Goal: Task Accomplishment & Management: Manage account settings

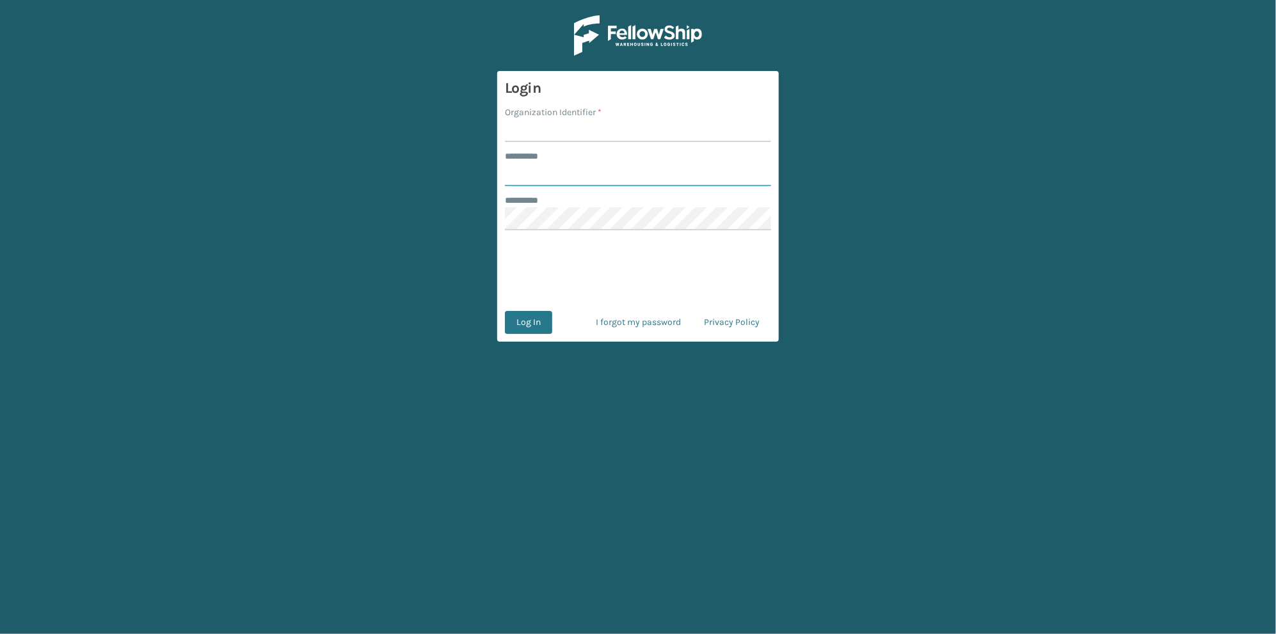
type input "******"
click at [547, 120] on input "Organization Identifier *" at bounding box center [638, 130] width 266 height 23
click at [533, 136] on input "Organization Identifier *" at bounding box center [638, 130] width 266 height 23
type input "[GEOGRAPHIC_DATA]"
click at [542, 326] on button "Log In" at bounding box center [528, 322] width 47 height 23
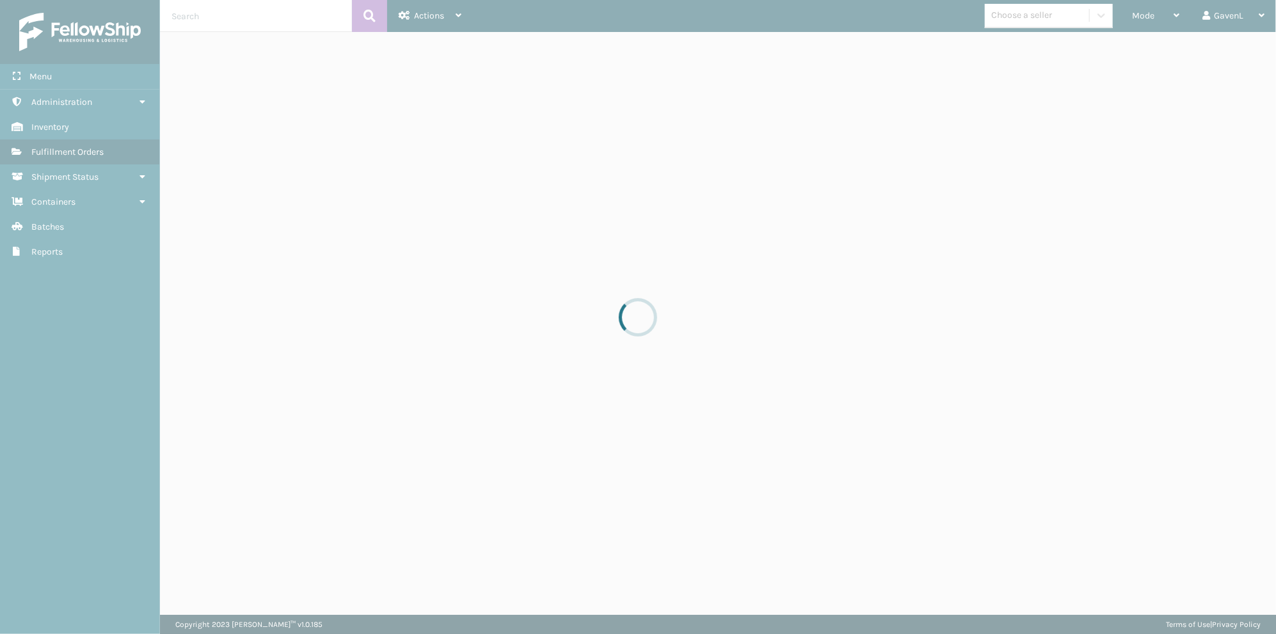
click at [213, 154] on div at bounding box center [638, 317] width 1276 height 634
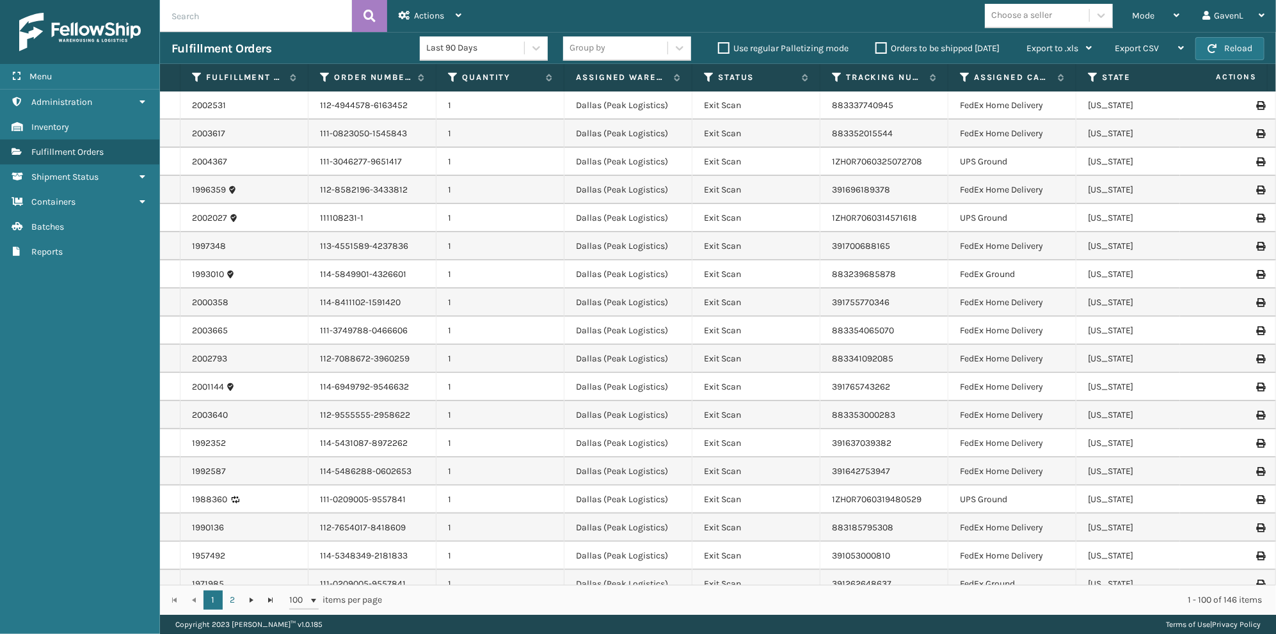
click at [147, 108] on link "Administration" at bounding box center [79, 102] width 159 height 25
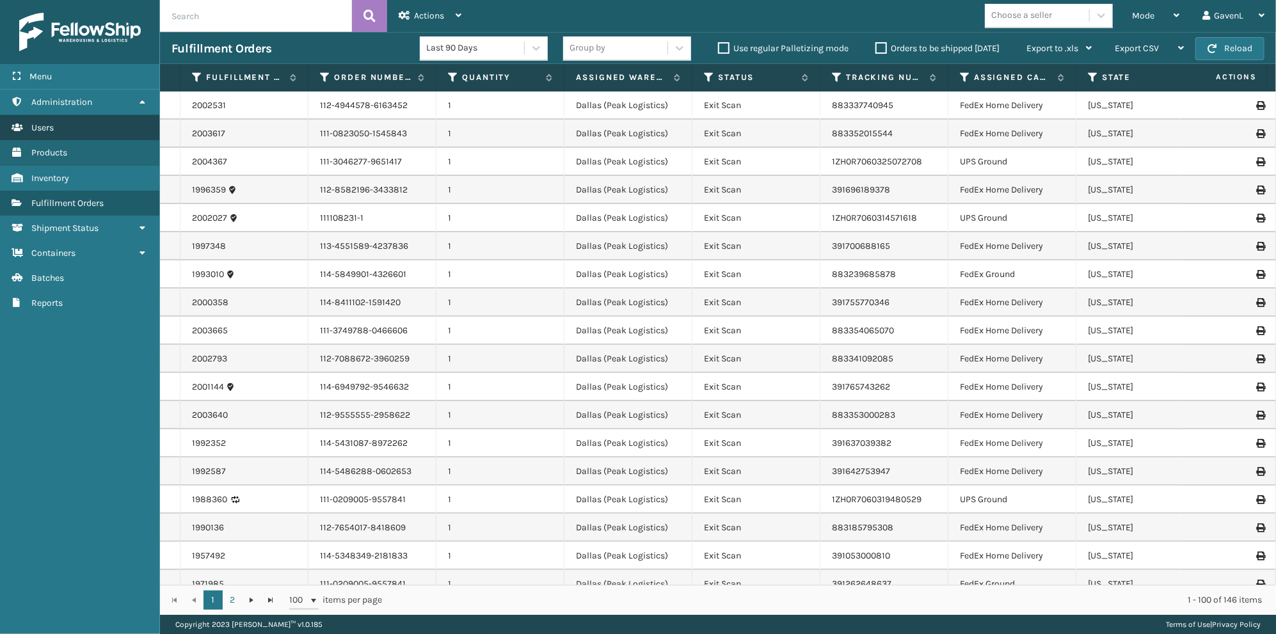
click at [70, 127] on link "Users" at bounding box center [79, 127] width 159 height 25
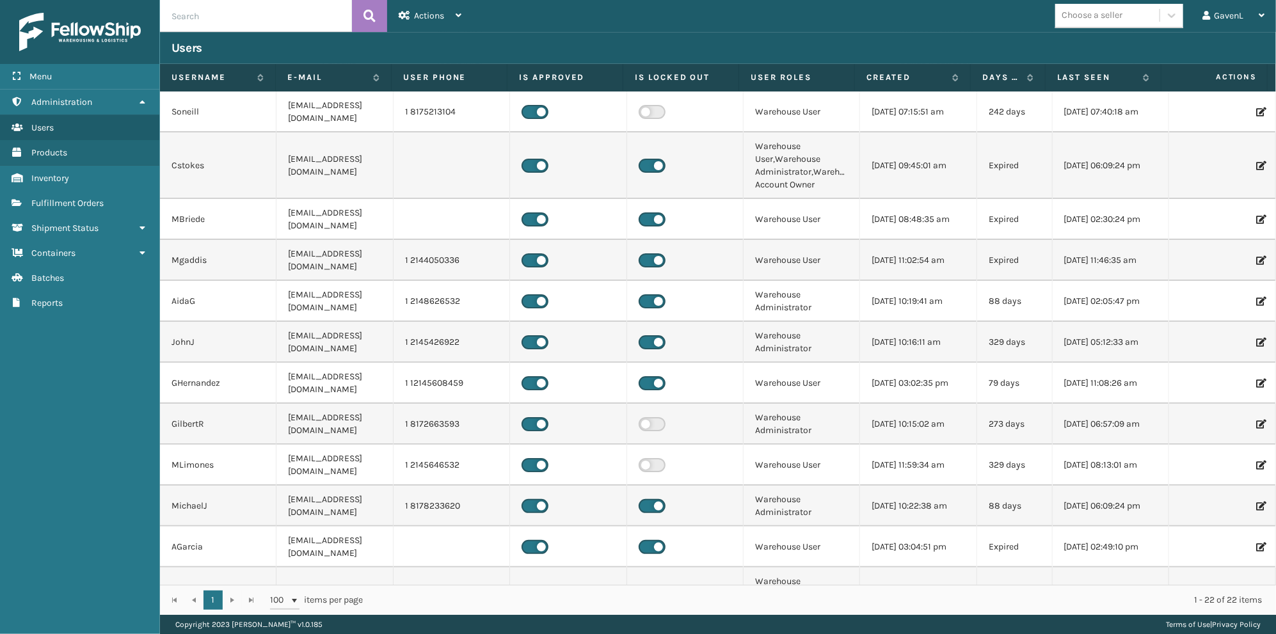
click at [219, 24] on input "text" at bounding box center [256, 16] width 192 height 32
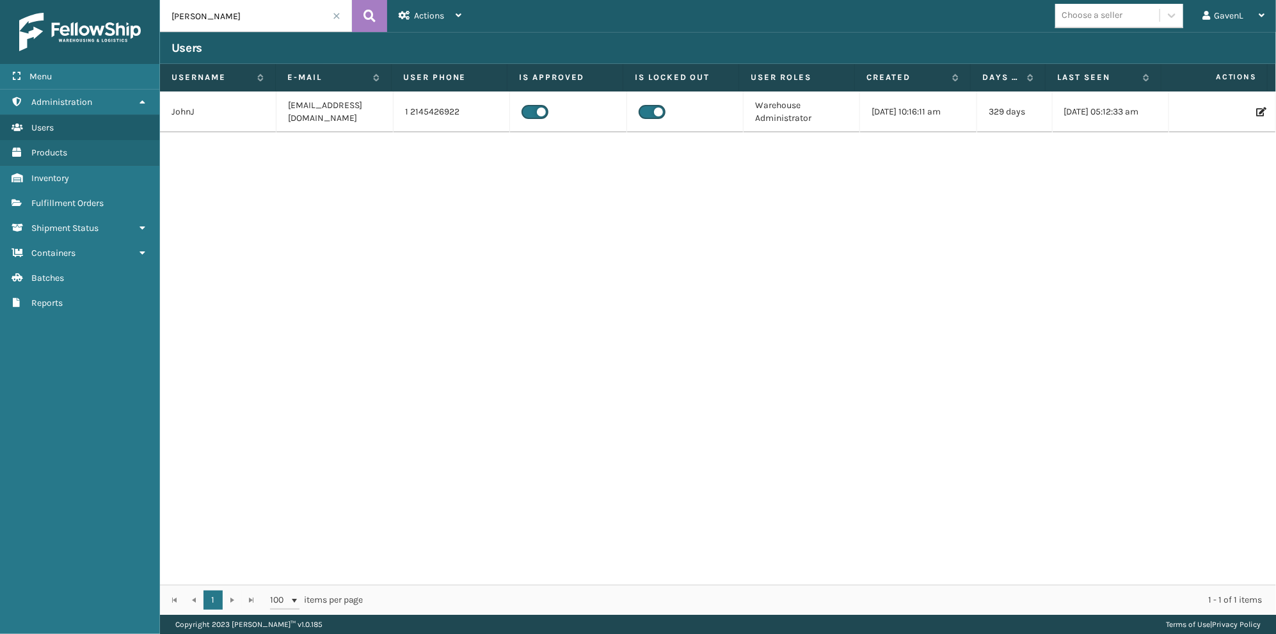
click at [651, 110] on label at bounding box center [652, 112] width 27 height 14
click at [647, 110] on input "checkbox" at bounding box center [643, 109] width 8 height 8
click at [880, 99] on td "[DATE] 10:16:11 am" at bounding box center [918, 111] width 116 height 41
click at [1256, 115] on icon at bounding box center [1260, 111] width 8 height 9
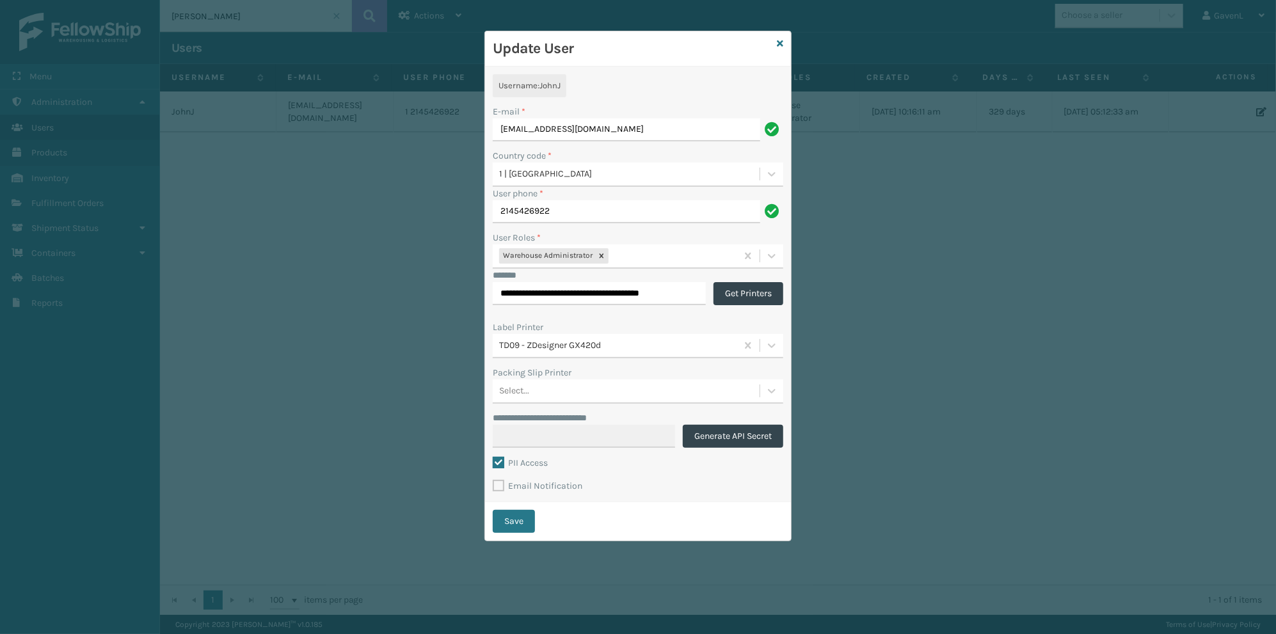
click at [546, 85] on span "JohnJ" at bounding box center [549, 86] width 21 height 10
click at [778, 42] on icon at bounding box center [780, 43] width 6 height 9
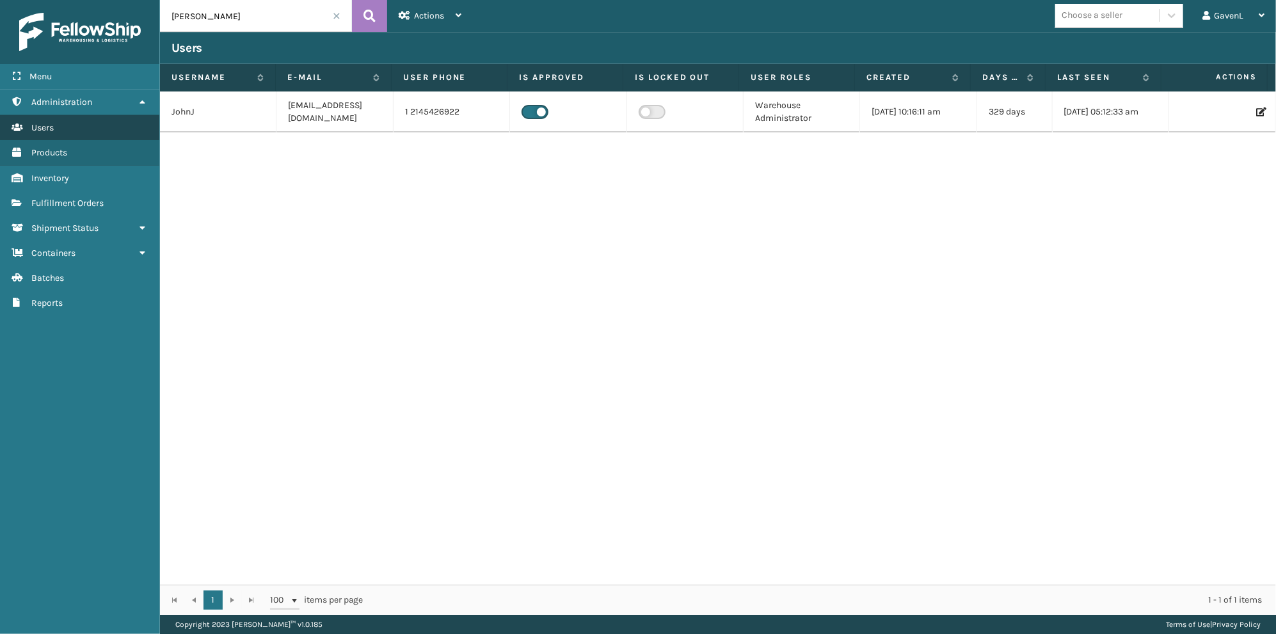
click at [70, 131] on link "Users" at bounding box center [79, 127] width 159 height 25
click at [31, 38] on img at bounding box center [80, 32] width 122 height 38
click at [251, 19] on input "[PERSON_NAME]" at bounding box center [256, 16] width 192 height 32
type input "jj"
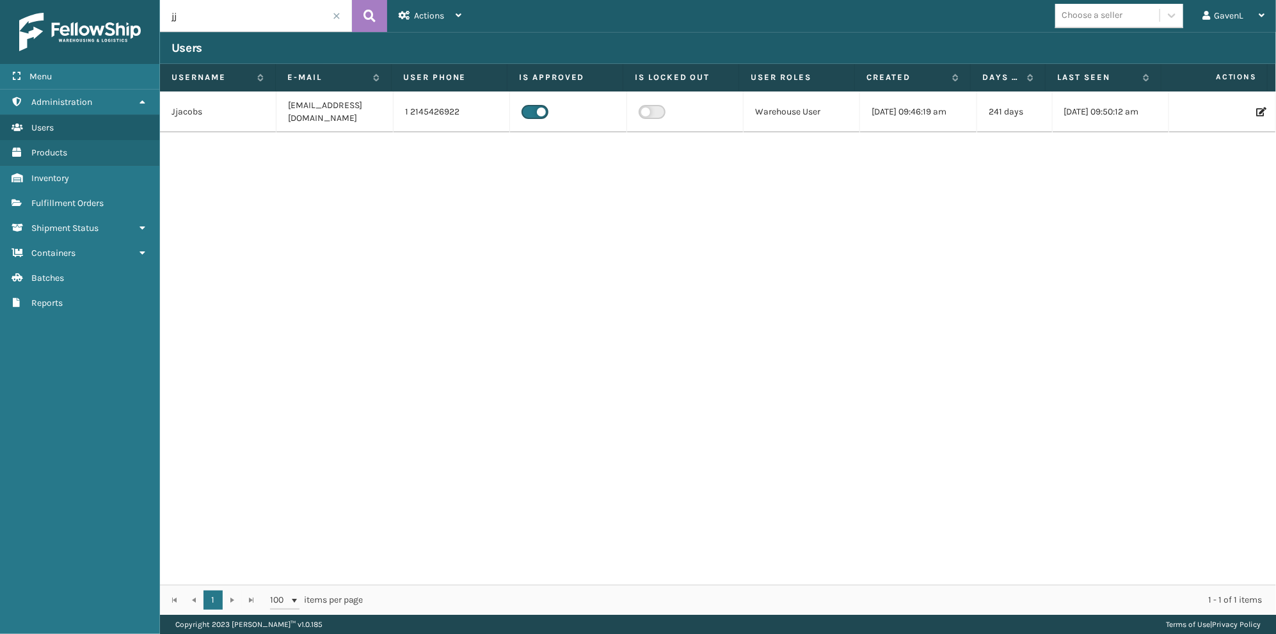
click at [185, 12] on input "jj" at bounding box center [256, 16] width 192 height 32
click at [465, 264] on div "Jjacobs [EMAIL_ADDRESS][DOMAIN_NAME] 1 2145426922 Warehouse User [DATE] 09:46:1…" at bounding box center [718, 337] width 1116 height 493
click at [271, 22] on input "jj" at bounding box center [256, 16] width 192 height 32
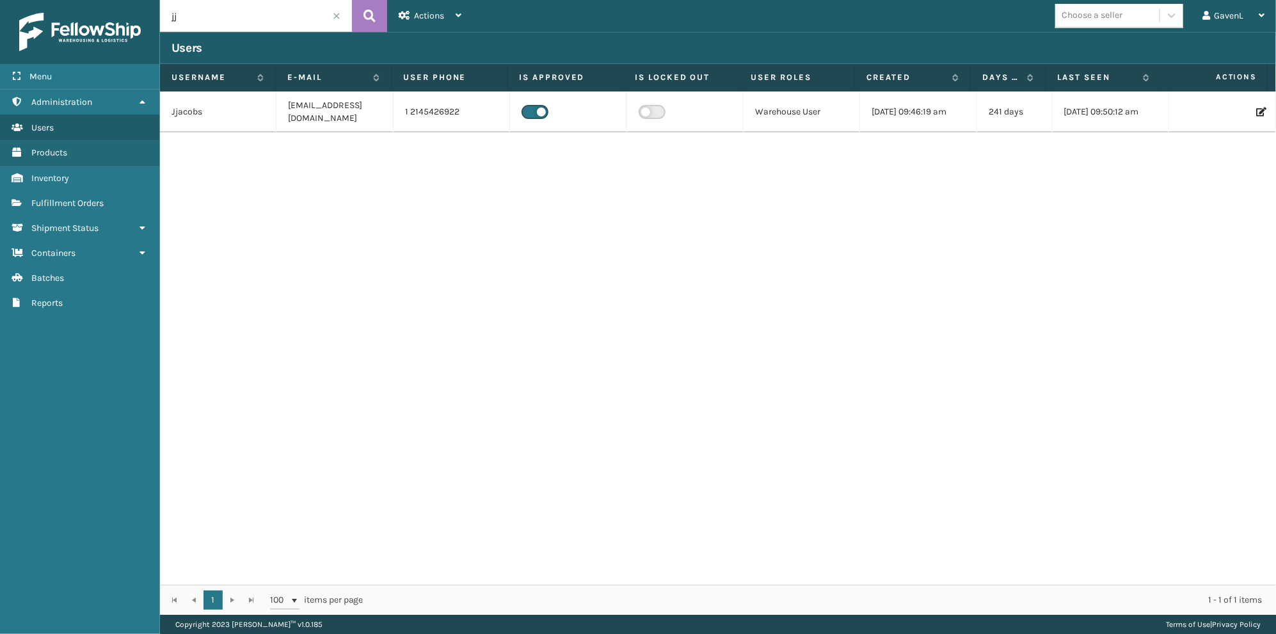
click at [309, 252] on div "Jjacobs [EMAIL_ADDRESS][DOMAIN_NAME] 1 2145426922 Warehouse User [DATE] 09:46:1…" at bounding box center [718, 337] width 1116 height 493
click at [266, 14] on input "jj" at bounding box center [256, 16] width 192 height 32
click at [888, 250] on div "Jjacobs [EMAIL_ADDRESS][DOMAIN_NAME] 1 2145426922 Warehouse User [DATE] 09:46:1…" at bounding box center [718, 337] width 1116 height 493
click at [184, 117] on td "Jjacobs" at bounding box center [218, 111] width 116 height 41
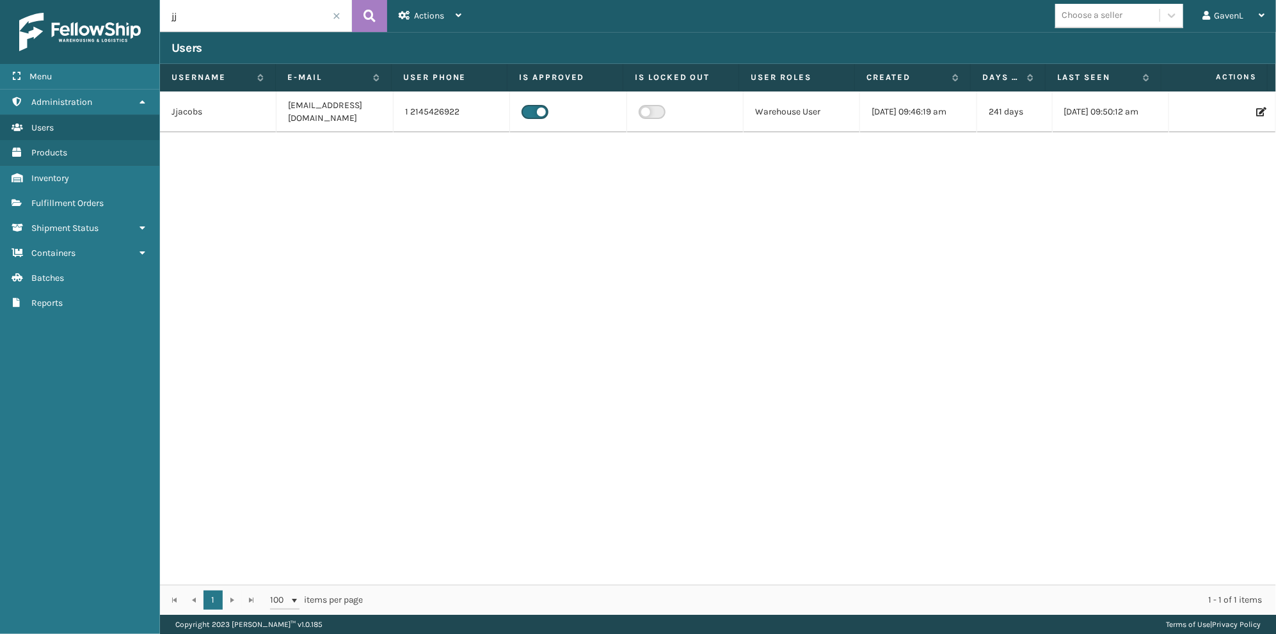
click at [1256, 113] on icon at bounding box center [1260, 111] width 8 height 9
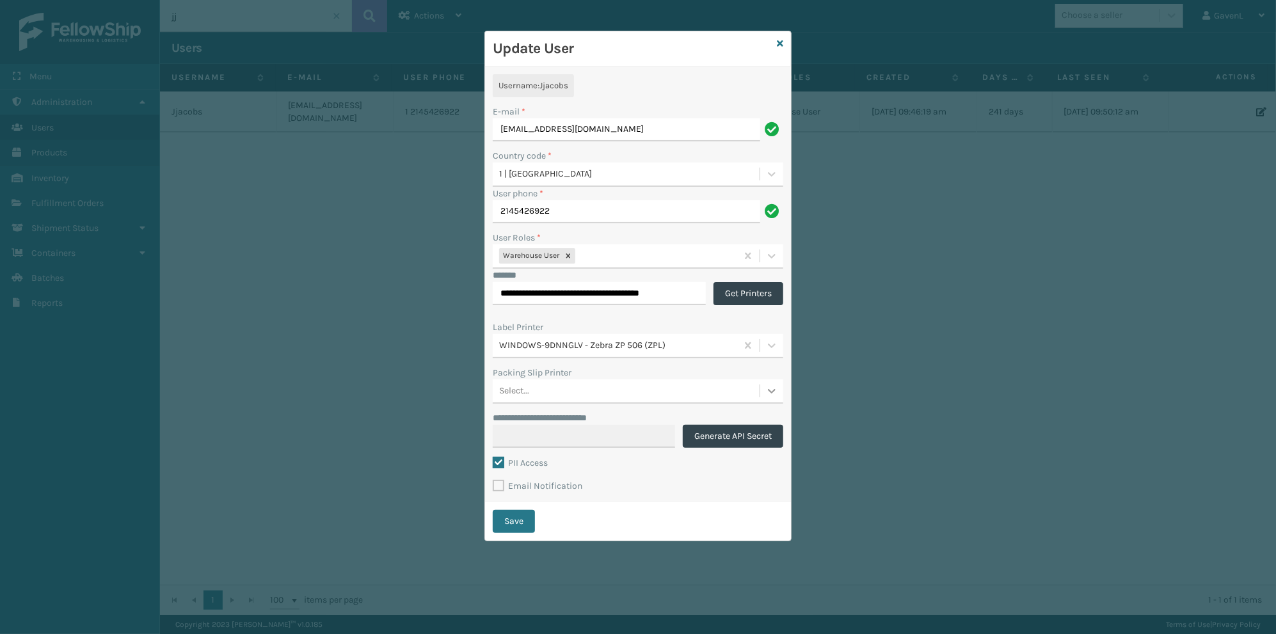
click at [770, 387] on icon at bounding box center [771, 391] width 13 height 13
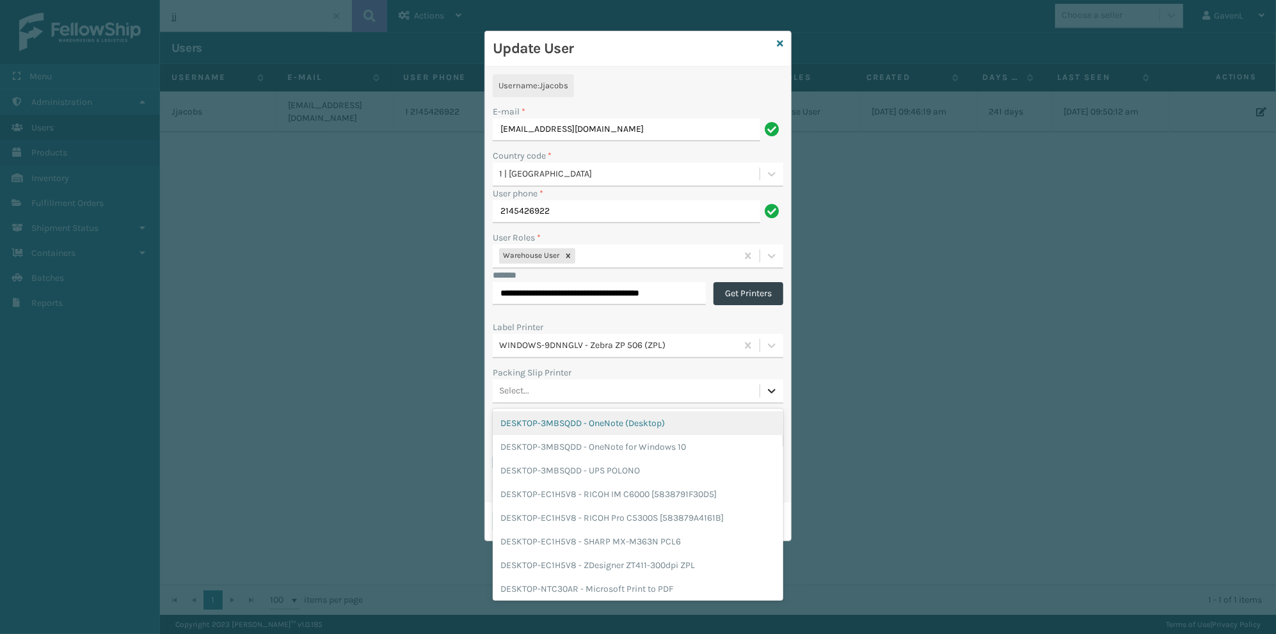
click at [770, 385] on icon at bounding box center [771, 391] width 13 height 13
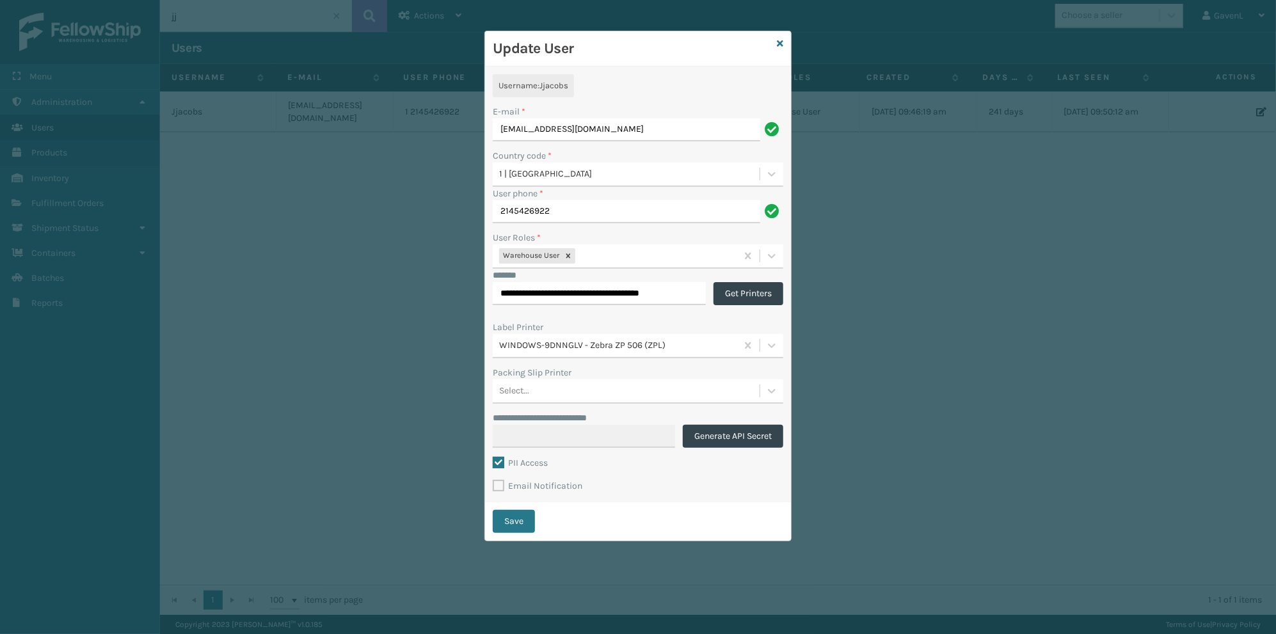
click at [621, 319] on div "**********" at bounding box center [638, 285] width 306 height 436
click at [634, 365] on div "**********" at bounding box center [638, 285] width 306 height 436
click at [781, 45] on icon at bounding box center [780, 43] width 6 height 9
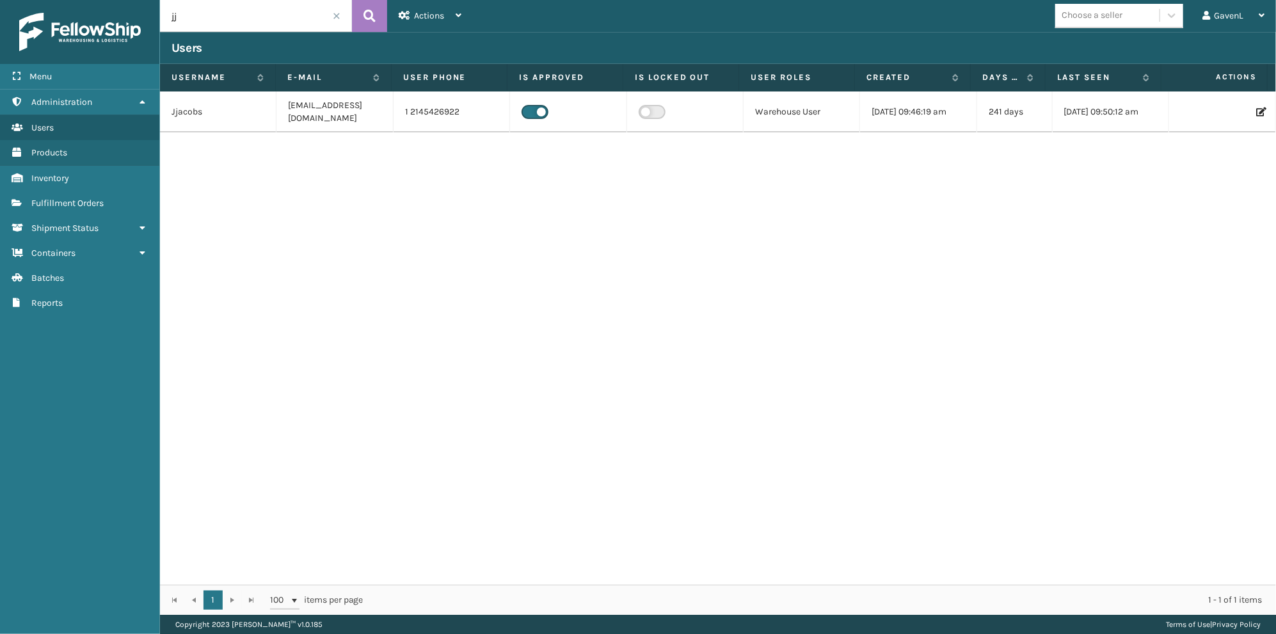
click at [1256, 110] on icon at bounding box center [1260, 111] width 8 height 9
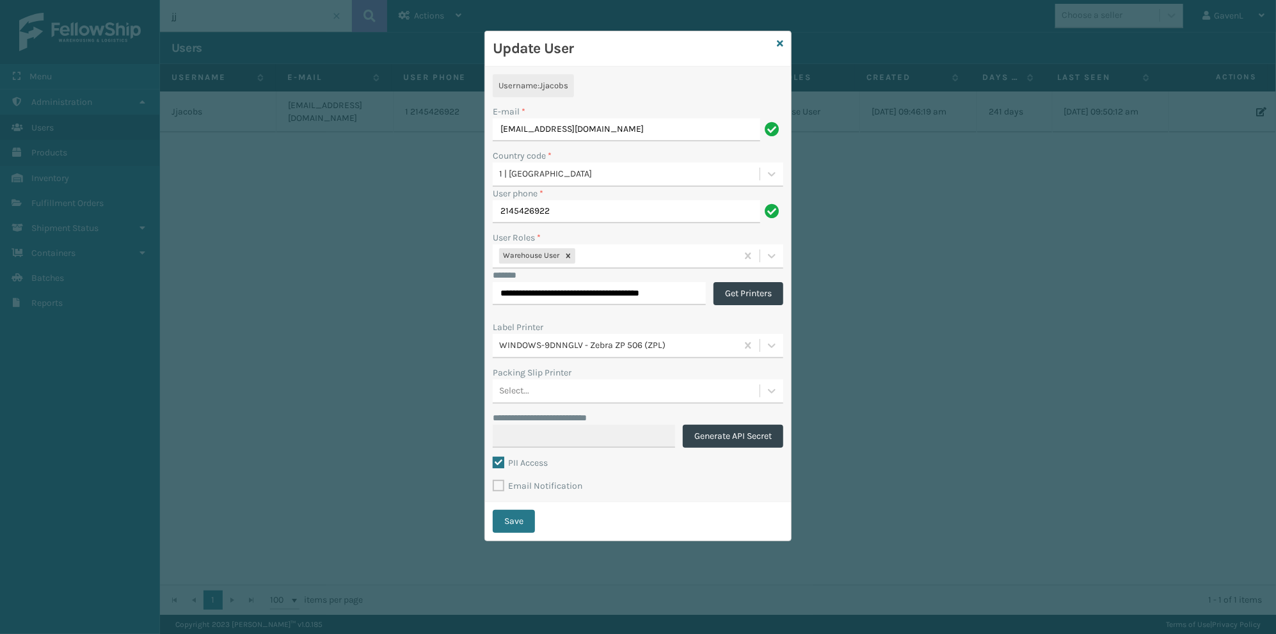
click at [603, 231] on div "User Roles *" at bounding box center [638, 237] width 290 height 13
click at [499, 463] on label "PII Access" at bounding box center [520, 462] width 55 height 11
click at [493, 457] on input "PII Access" at bounding box center [493, 456] width 1 height 1
click at [499, 463] on label "PII Access" at bounding box center [520, 462] width 55 height 11
click at [493, 457] on input "PII Access" at bounding box center [493, 456] width 1 height 1
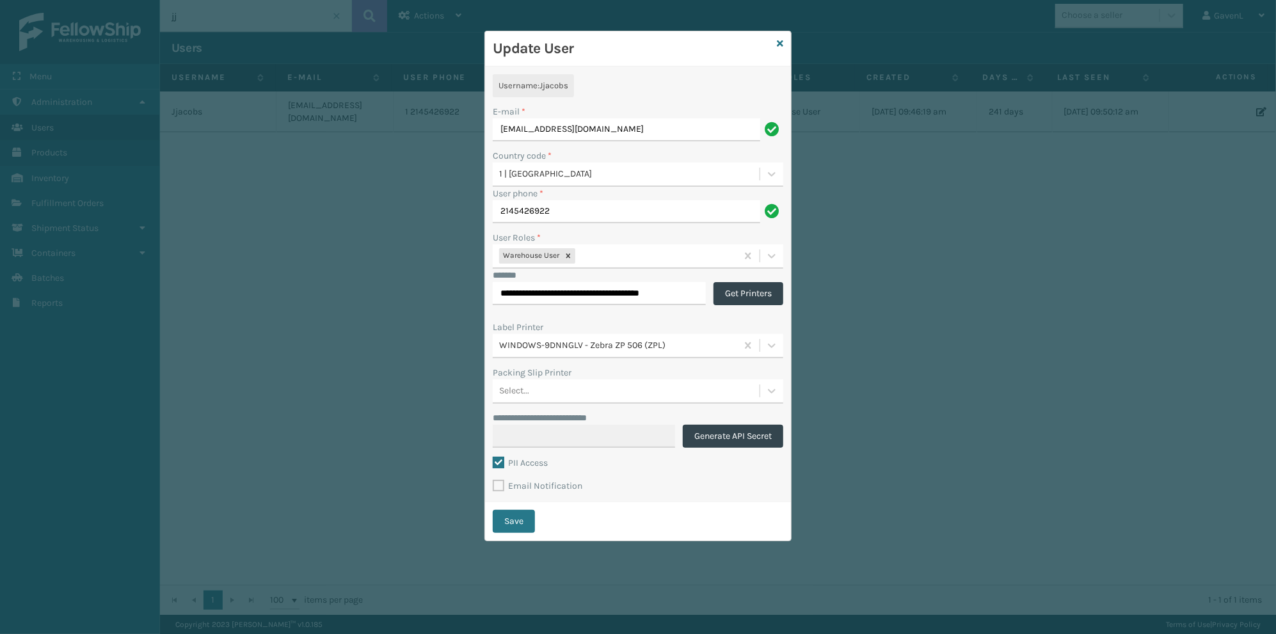
checkbox input "true"
click at [560, 131] on input "[EMAIL_ADDRESS][DOMAIN_NAME]" at bounding box center [626, 129] width 267 height 23
type input "[EMAIL_ADDRESS][DOMAIN_NAME]"
click at [640, 149] on div "Country code *" at bounding box center [638, 155] width 290 height 13
click at [516, 520] on button "Save" at bounding box center [514, 521] width 42 height 23
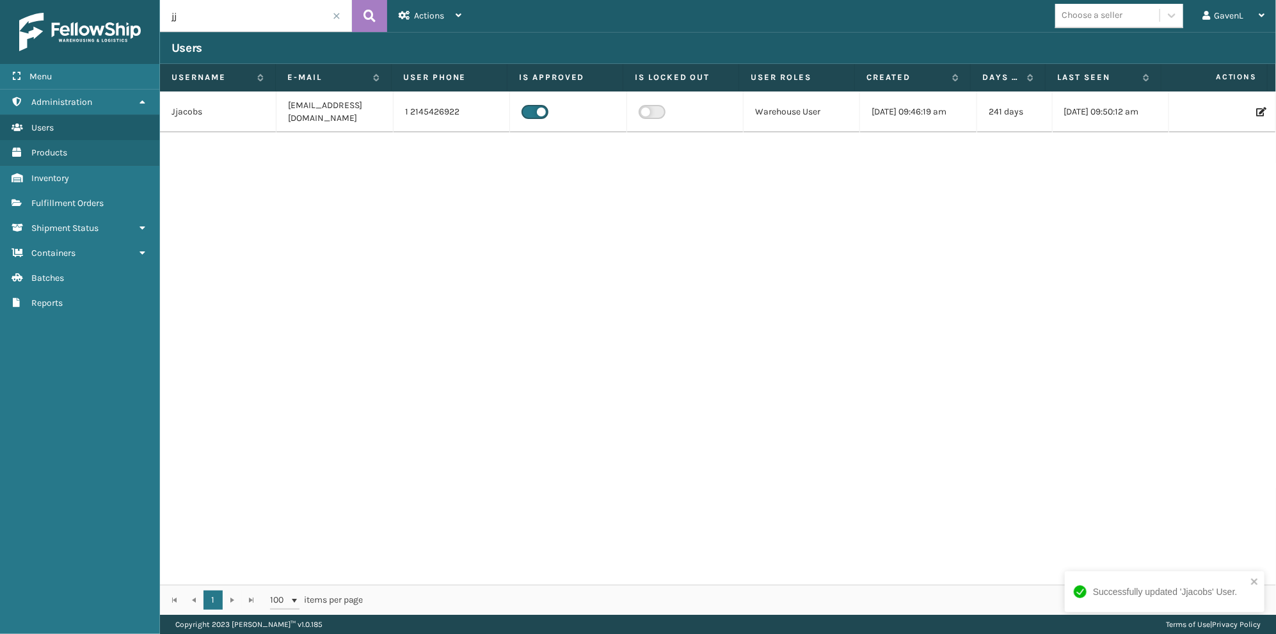
click at [246, 26] on input "jj" at bounding box center [256, 16] width 192 height 32
click at [246, 25] on input "jj" at bounding box center [256, 16] width 192 height 32
click at [378, 10] on button at bounding box center [369, 16] width 35 height 32
click at [1256, 111] on icon at bounding box center [1260, 111] width 8 height 9
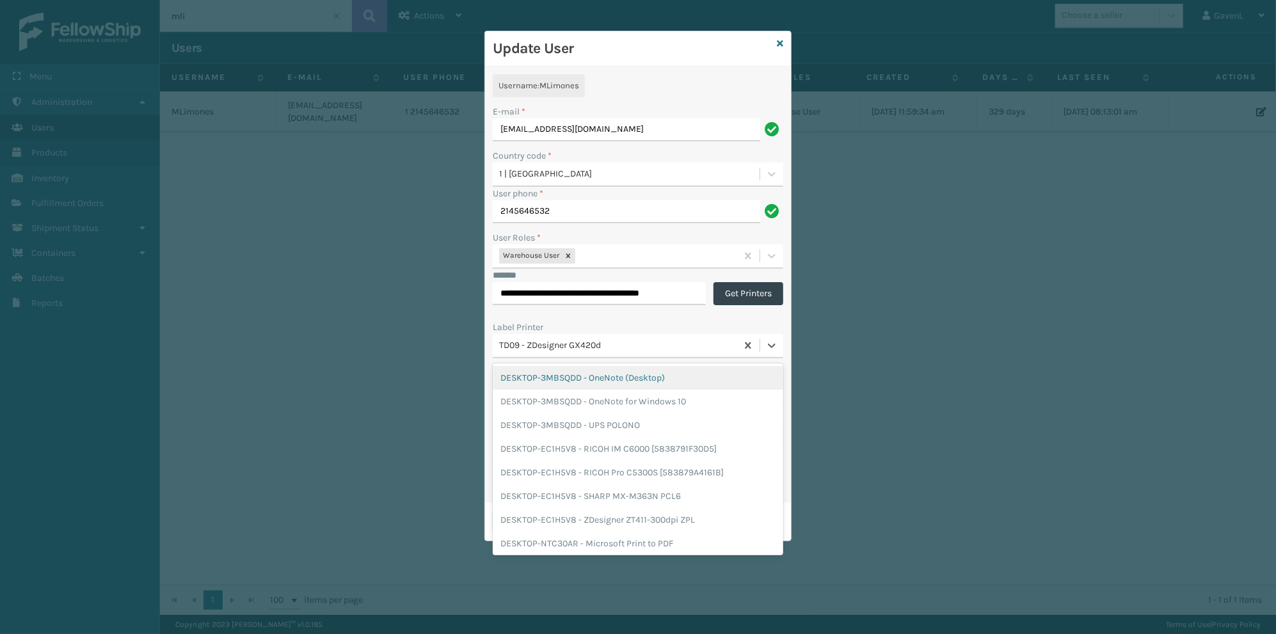
click at [546, 351] on div "TD09 - ZDesigner GX420d" at bounding box center [618, 345] width 239 height 13
click at [541, 347] on div "TD09 - ZDesigner GX420d" at bounding box center [618, 345] width 239 height 13
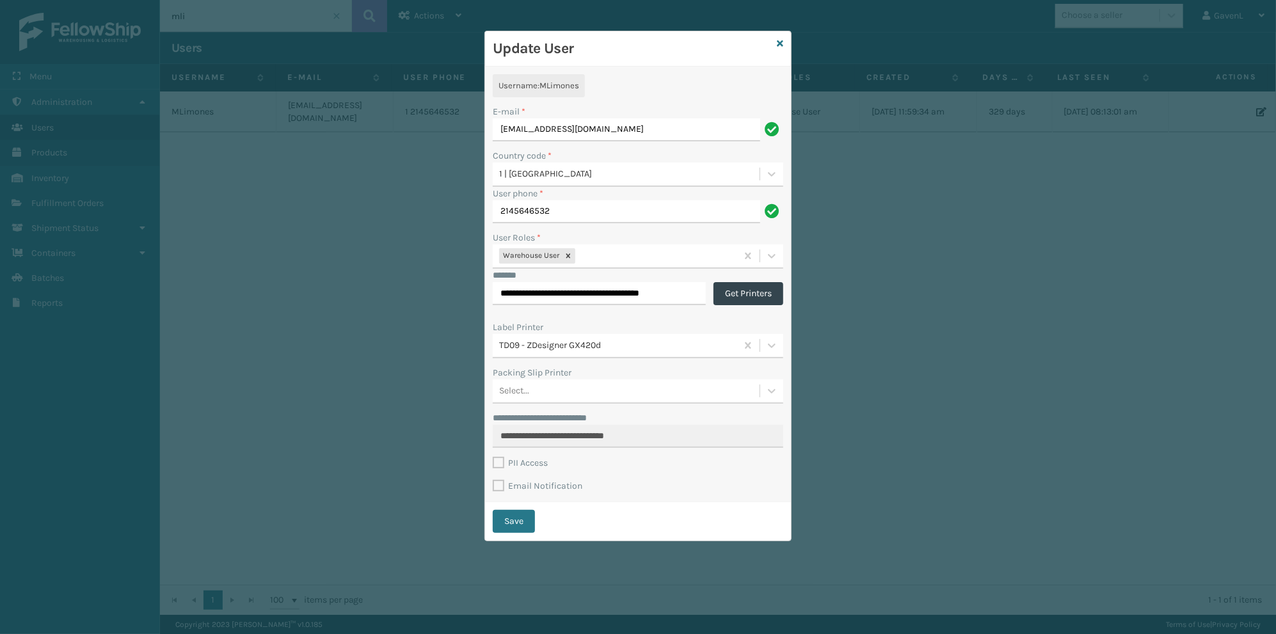
click at [496, 468] on div "PII Access" at bounding box center [638, 463] width 290 height 15
click at [498, 465] on label "PII Access" at bounding box center [520, 462] width 55 height 11
click at [573, 461] on div "PII Access" at bounding box center [638, 463] width 290 height 15
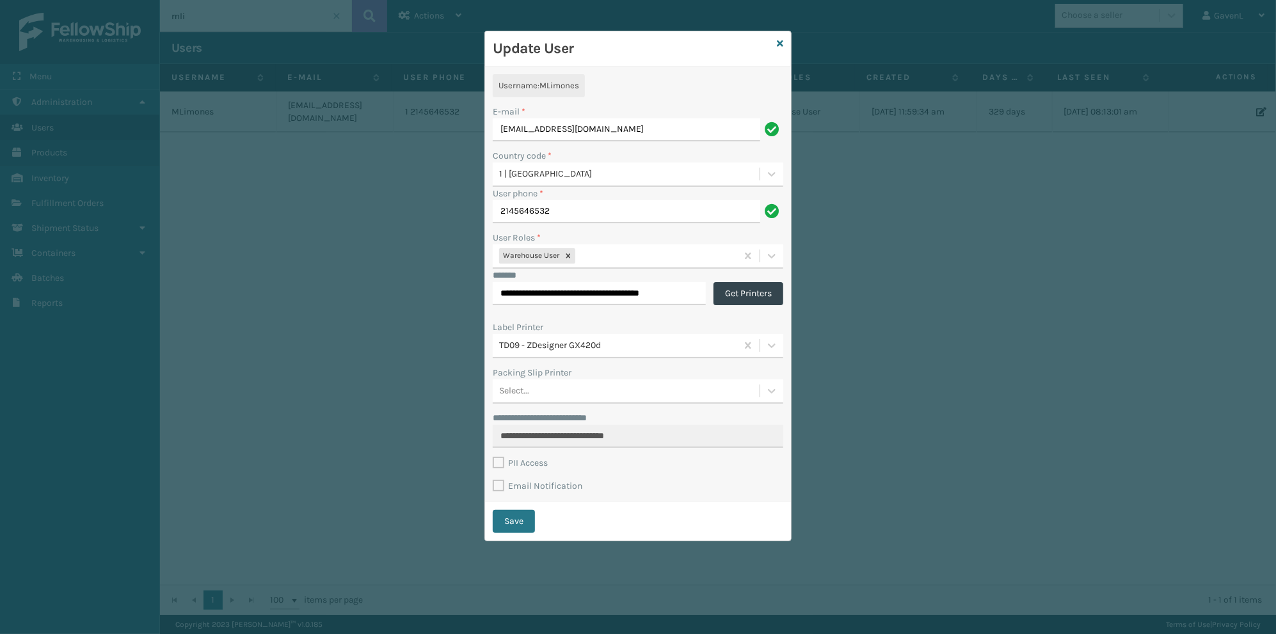
click at [514, 466] on label "PII Access" at bounding box center [520, 462] width 55 height 11
click at [502, 466] on label "PII Access" at bounding box center [520, 462] width 55 height 11
click at [566, 461] on div "PII Access" at bounding box center [638, 463] width 290 height 15
click at [781, 42] on icon at bounding box center [780, 43] width 6 height 9
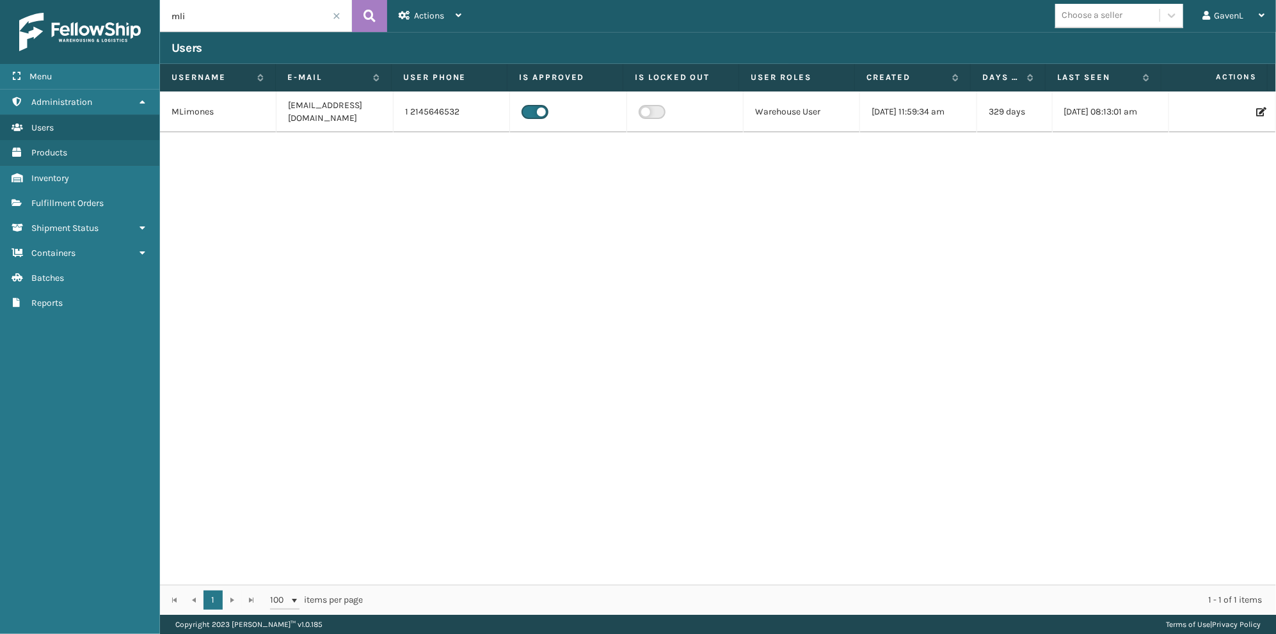
click at [568, 305] on div "MLimones [EMAIL_ADDRESS][DOMAIN_NAME] 1 2145646532 Warehouse User [DATE] 11:59:…" at bounding box center [718, 337] width 1116 height 493
click at [85, 33] on img at bounding box center [80, 32] width 122 height 38
click at [31, 33] on img at bounding box center [80, 32] width 122 height 38
click at [248, 22] on input "mli" at bounding box center [256, 16] width 192 height 32
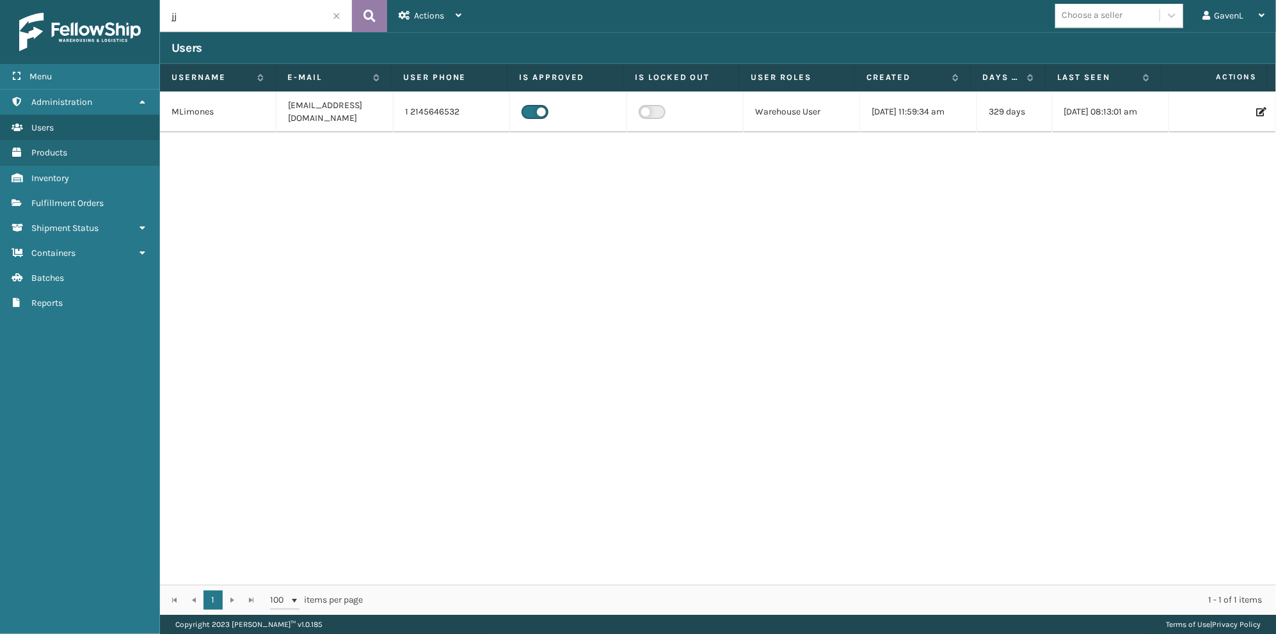
click at [386, 11] on button at bounding box center [369, 16] width 35 height 32
click at [1256, 113] on icon at bounding box center [1260, 111] width 8 height 9
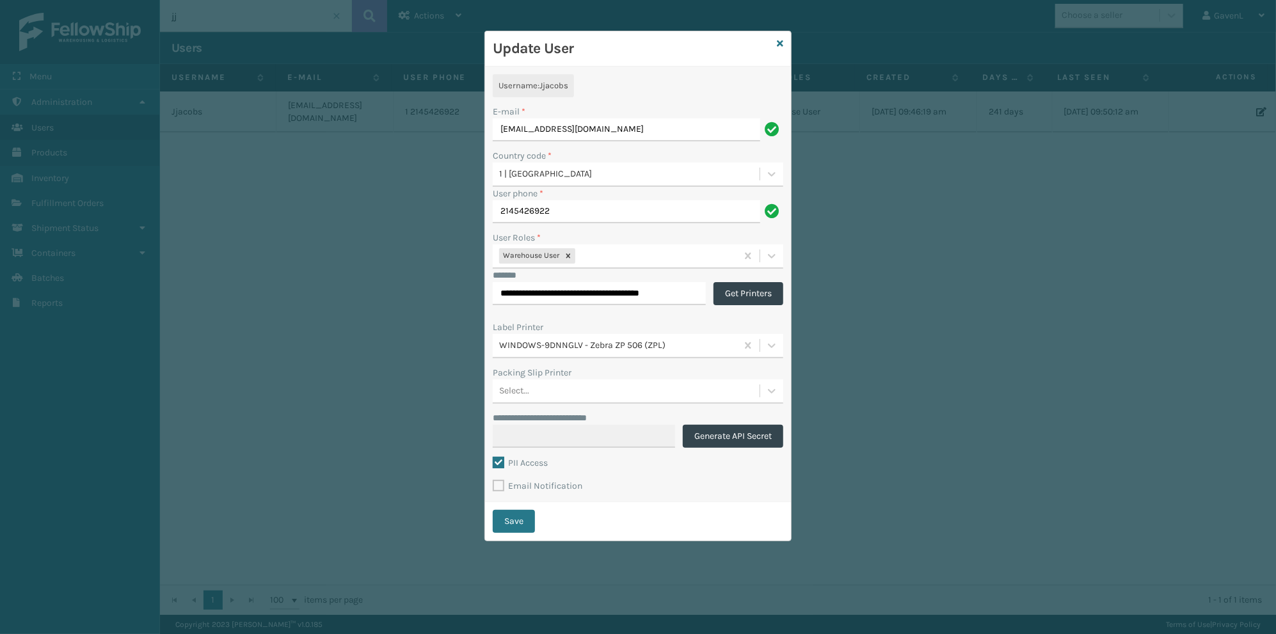
click at [626, 392] on div "Select..." at bounding box center [626, 391] width 267 height 21
click at [626, 369] on div "Packing Slip Printer" at bounding box center [638, 372] width 290 height 13
click at [772, 257] on icon at bounding box center [772, 256] width 8 height 4
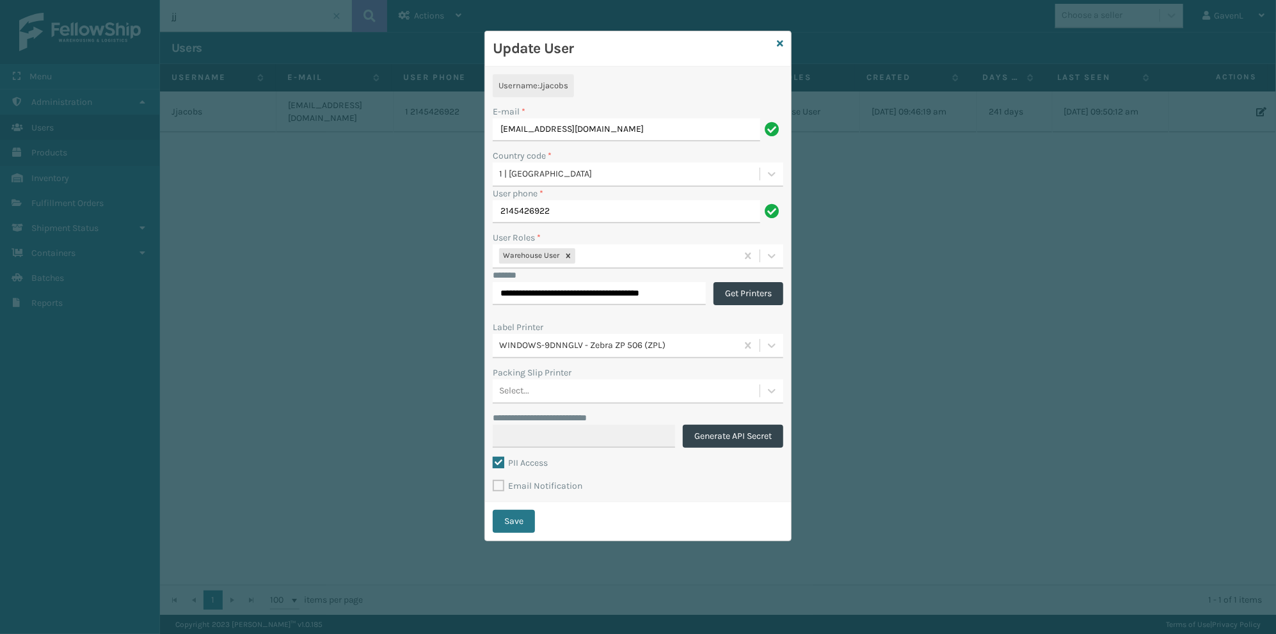
click at [630, 276] on div "*******" at bounding box center [599, 275] width 213 height 13
click at [639, 290] on input "**********" at bounding box center [599, 293] width 213 height 23
click at [653, 328] on div "Label Printer" at bounding box center [638, 327] width 290 height 13
click at [779, 39] on icon at bounding box center [780, 43] width 6 height 9
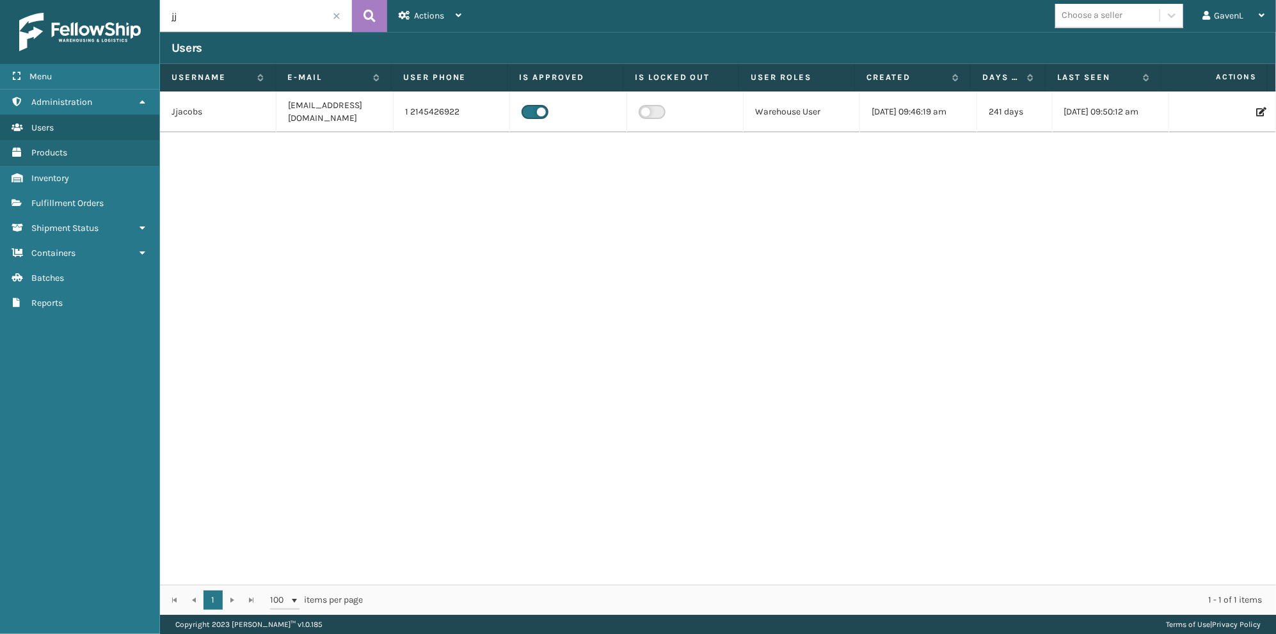
click at [452, 299] on div "Jjacobs [EMAIL_ADDRESS][DOMAIN_NAME] 1 2145426922 Warehouse User [DATE] 09:46:1…" at bounding box center [718, 337] width 1116 height 493
click at [430, 3] on div "Actions" at bounding box center [430, 16] width 63 height 32
click at [608, 28] on div "Choose a seller GavenL Log Out" at bounding box center [874, 16] width 803 height 32
click at [263, 8] on input "jj" at bounding box center [256, 16] width 192 height 32
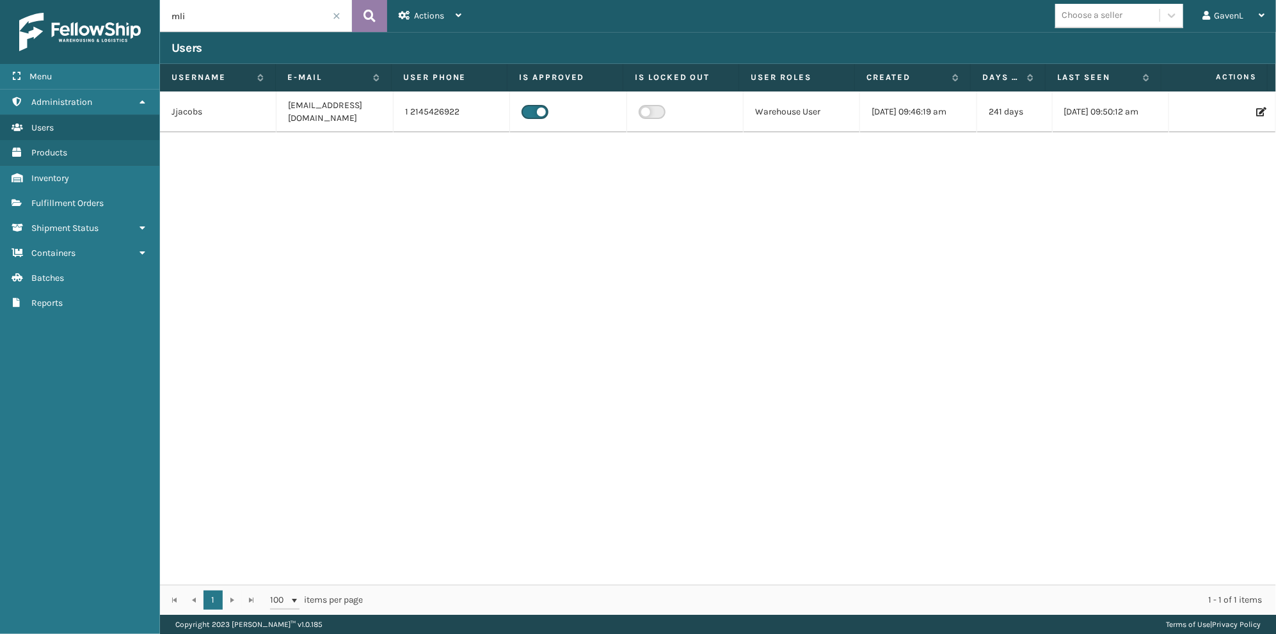
type input "mli"
click at [375, 19] on icon at bounding box center [369, 15] width 12 height 19
click at [1248, 116] on td at bounding box center [1222, 111] width 107 height 41
click at [1256, 113] on icon at bounding box center [1260, 111] width 8 height 9
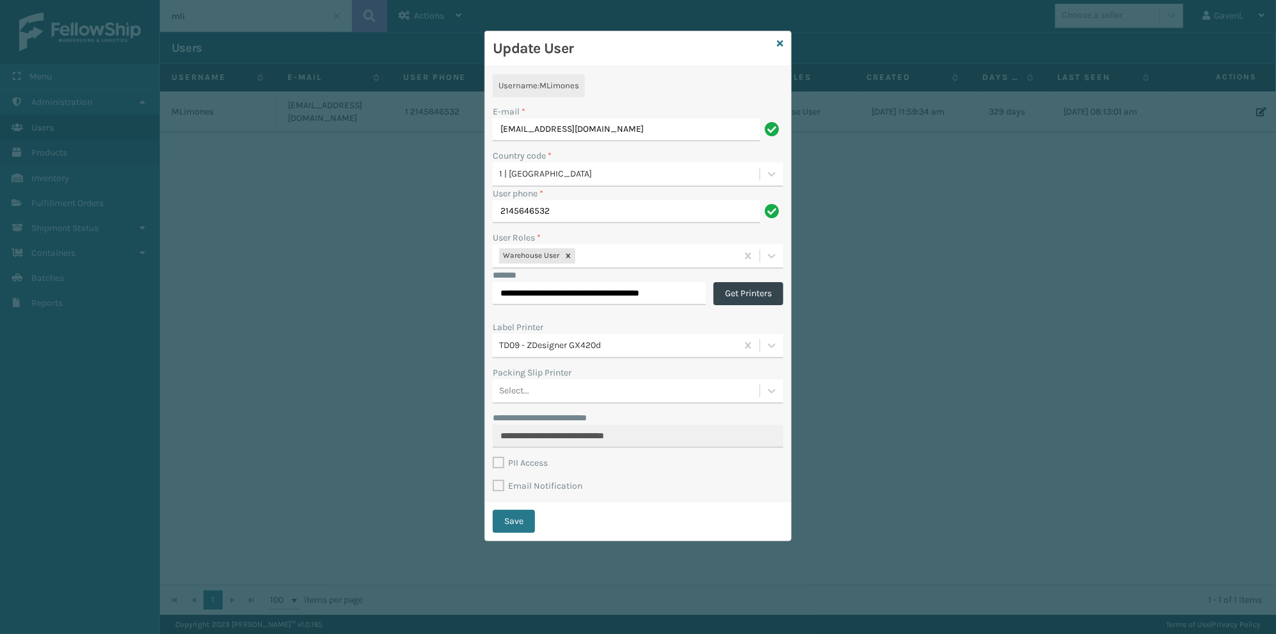
click at [502, 461] on label "PII Access" at bounding box center [520, 462] width 55 height 11
click at [499, 482] on label "Email Notification" at bounding box center [538, 486] width 90 height 11
click at [493, 480] on input "Email Notification" at bounding box center [493, 479] width 1 height 1
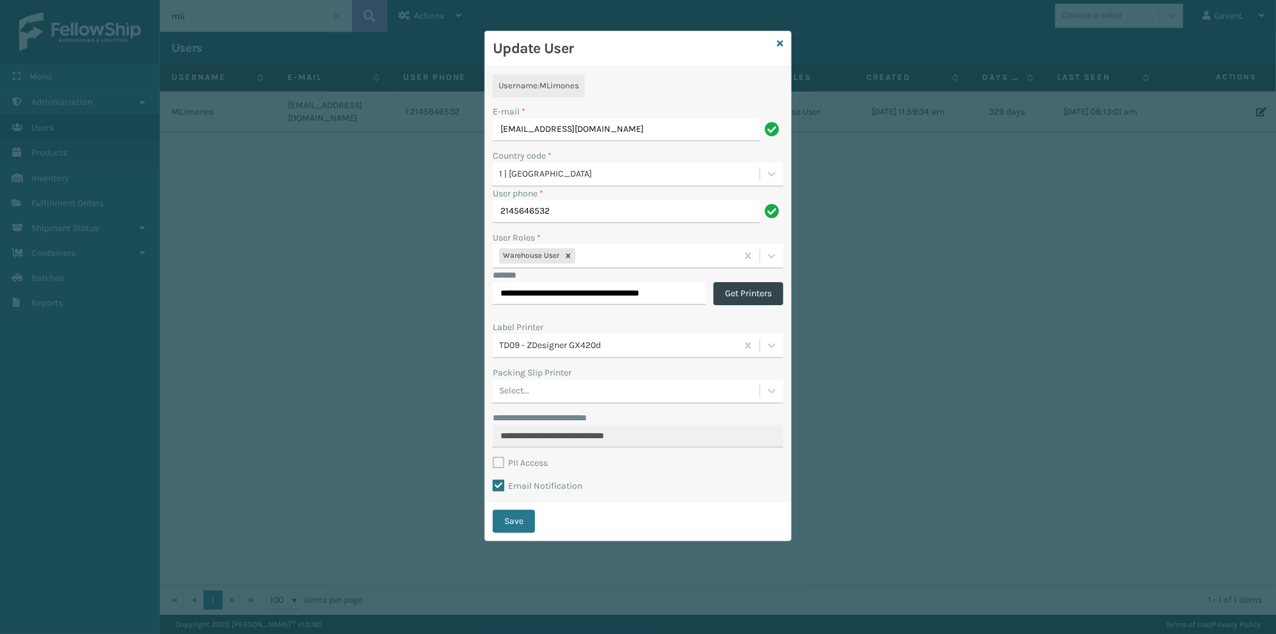
click at [498, 487] on label "Email Notification" at bounding box center [538, 486] width 90 height 11
click at [493, 480] on input "Email Notification" at bounding box center [493, 479] width 1 height 1
checkbox input "false"
click at [502, 461] on label "PII Access" at bounding box center [520, 462] width 55 height 11
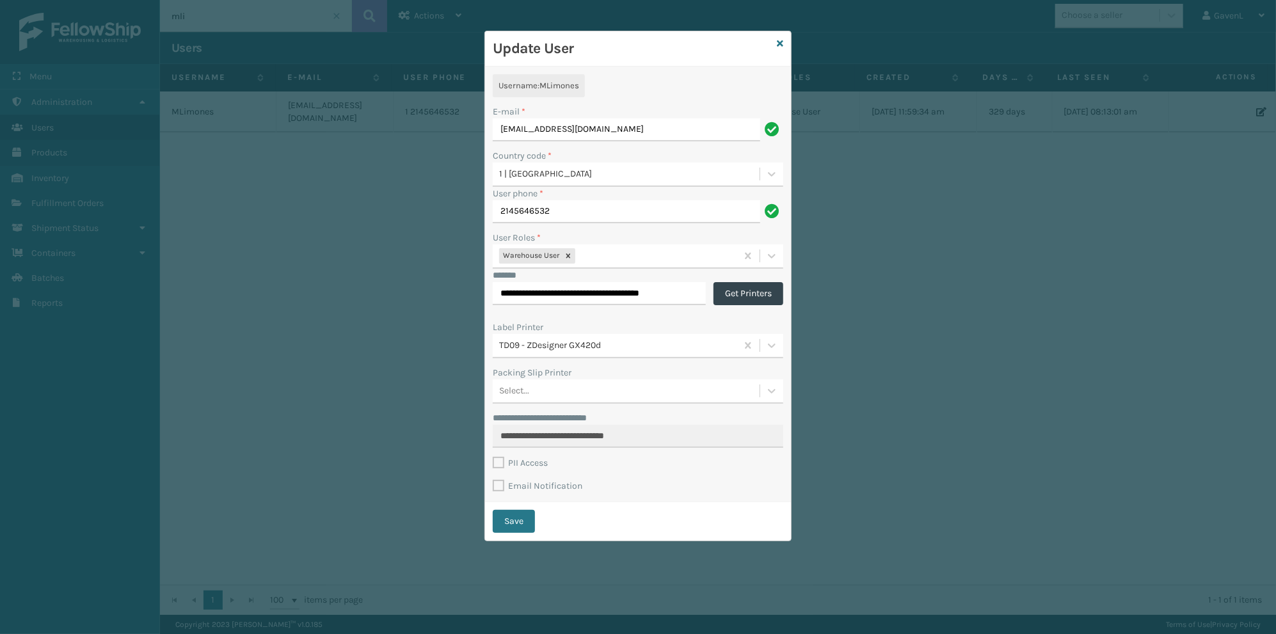
click at [647, 466] on div "PII Access" at bounding box center [638, 463] width 290 height 15
click at [740, 295] on button "Get Printers" at bounding box center [748, 293] width 70 height 23
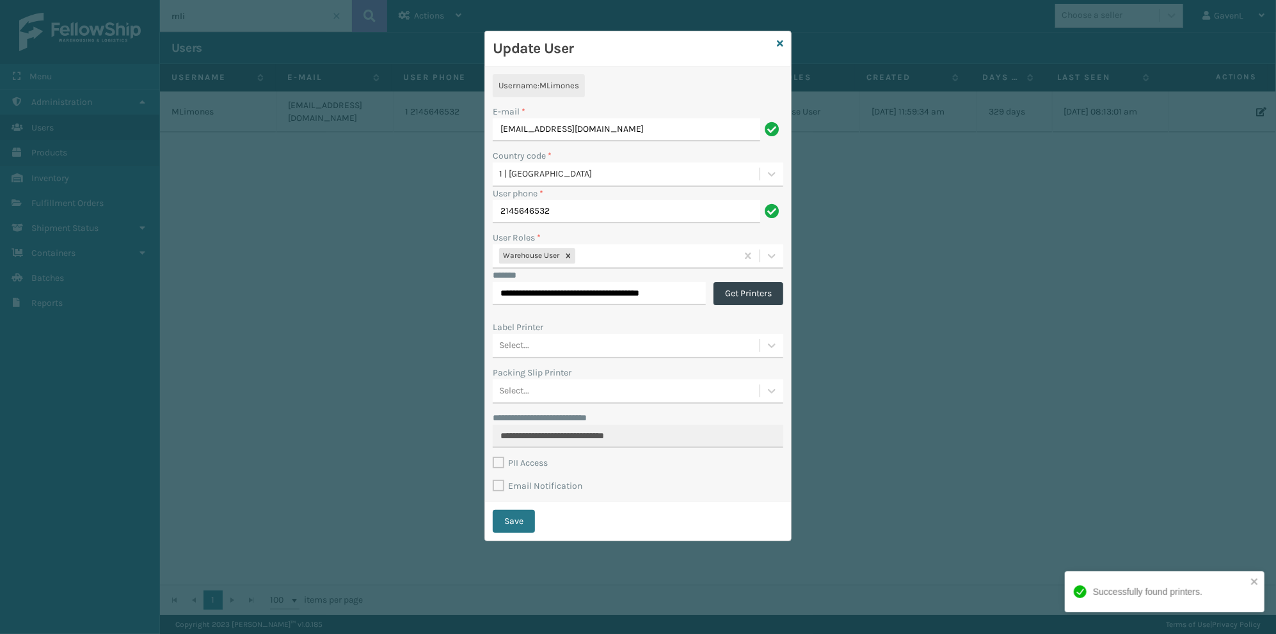
click at [719, 344] on div "Select..." at bounding box center [626, 345] width 267 height 21
click at [957, 347] on div "**********" at bounding box center [638, 317] width 1276 height 634
click at [775, 44] on div "Update User" at bounding box center [638, 48] width 306 height 35
click at [778, 37] on link at bounding box center [780, 43] width 6 height 13
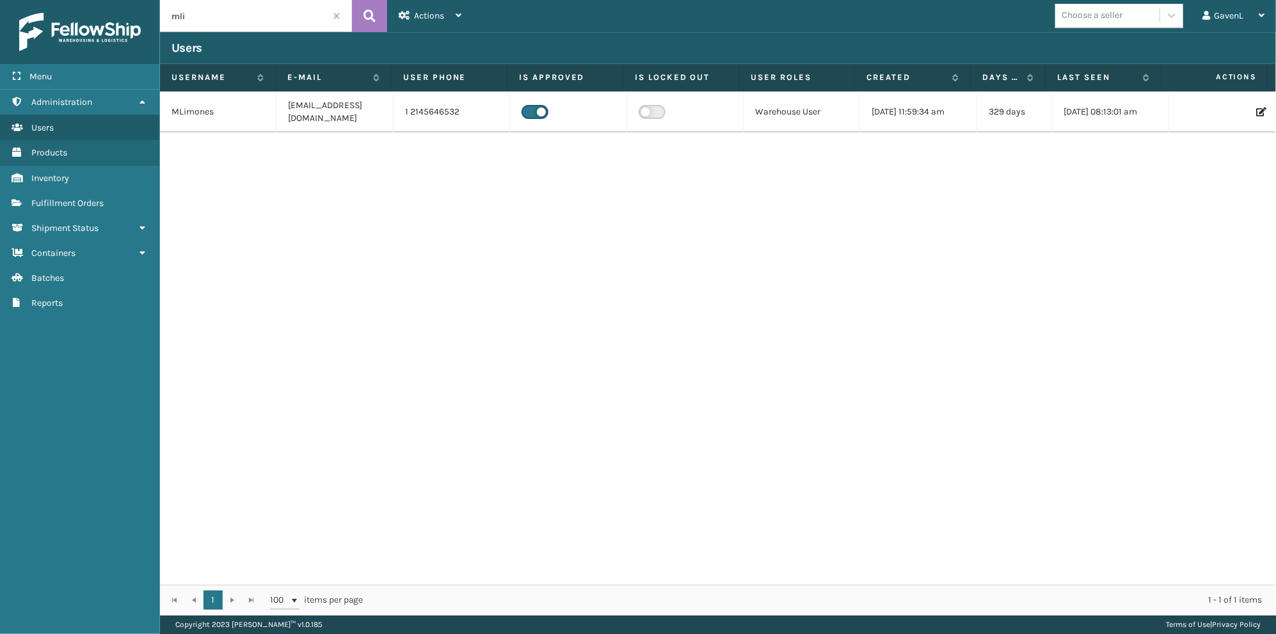
click at [1242, 109] on div at bounding box center [1221, 111] width 83 height 9
click at [1256, 109] on icon at bounding box center [1260, 111] width 8 height 9
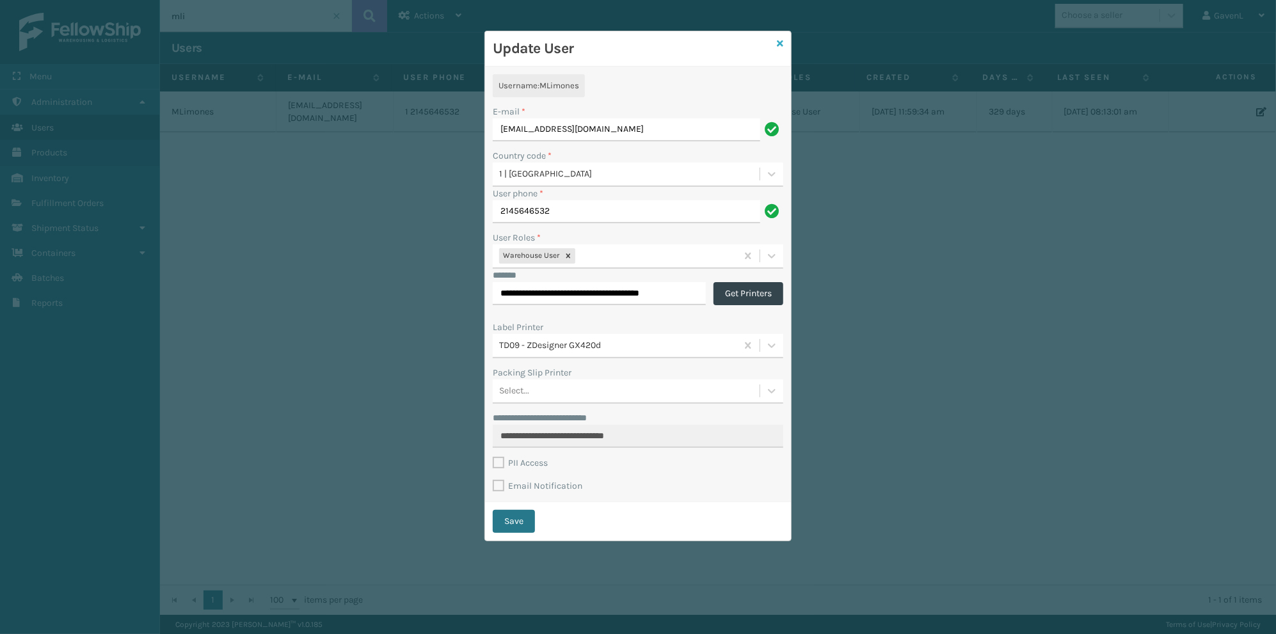
click at [783, 42] on icon at bounding box center [780, 43] width 6 height 9
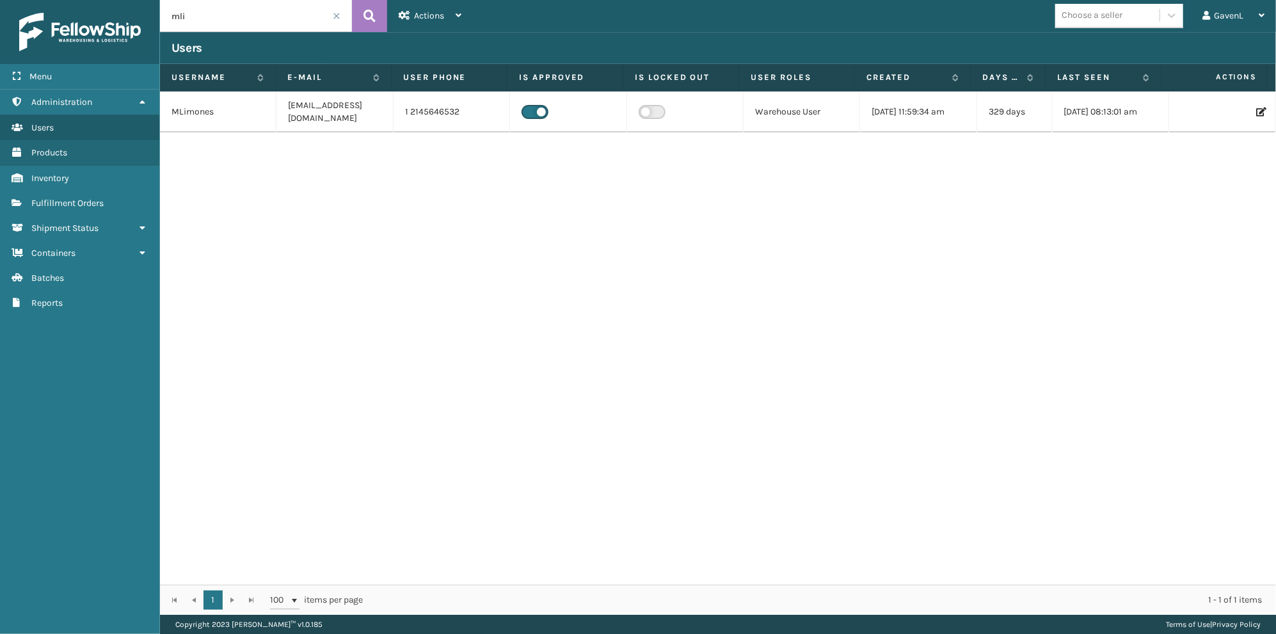
click at [83, 23] on img at bounding box center [80, 32] width 122 height 38
click at [58, 33] on img at bounding box center [80, 32] width 122 height 38
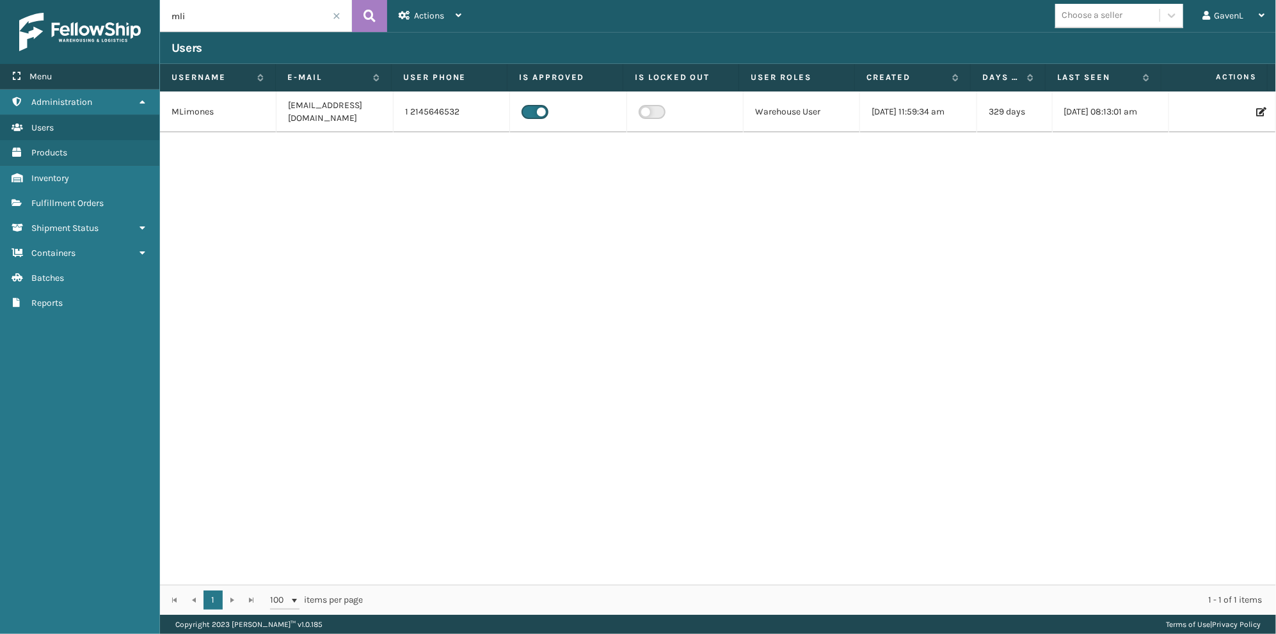
click at [37, 73] on span "Menu" at bounding box center [40, 76] width 22 height 11
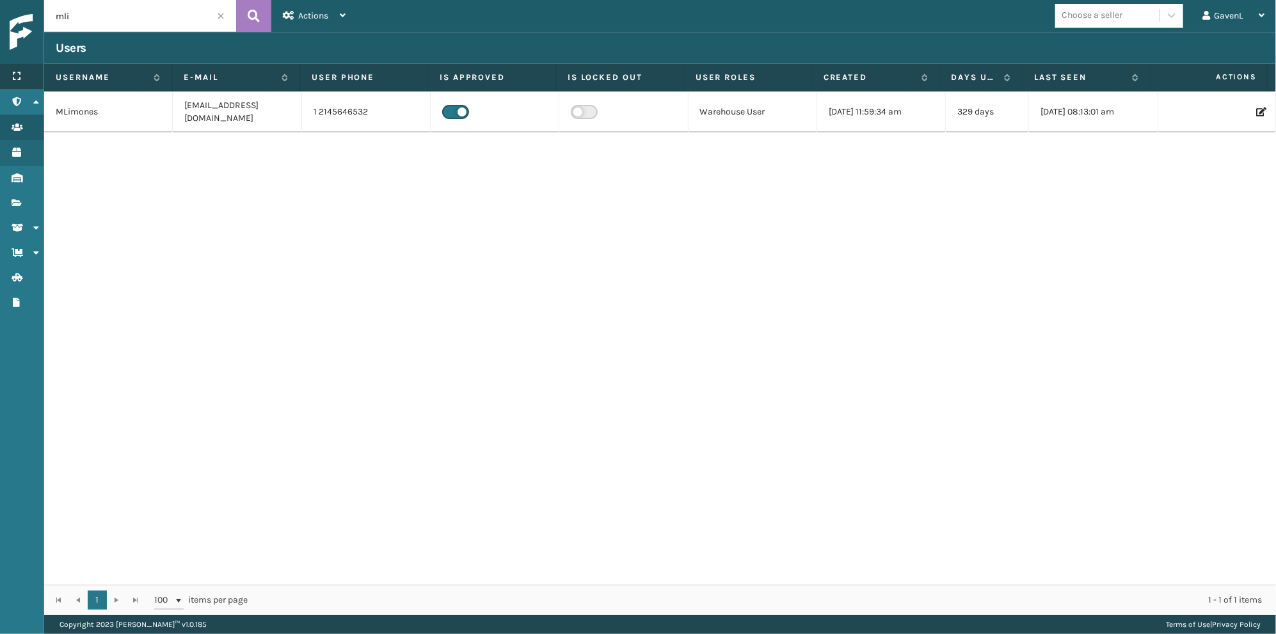
click at [25, 75] on div "Menu" at bounding box center [22, 77] width 44 height 26
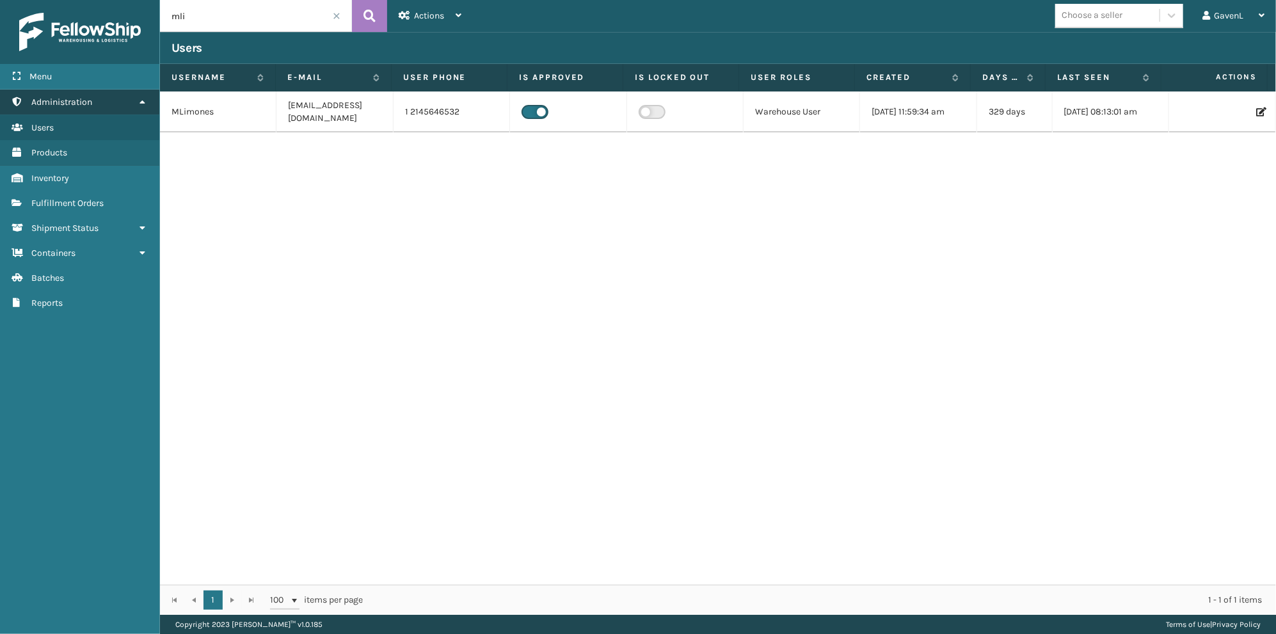
click at [53, 99] on span "Administration" at bounding box center [61, 102] width 61 height 11
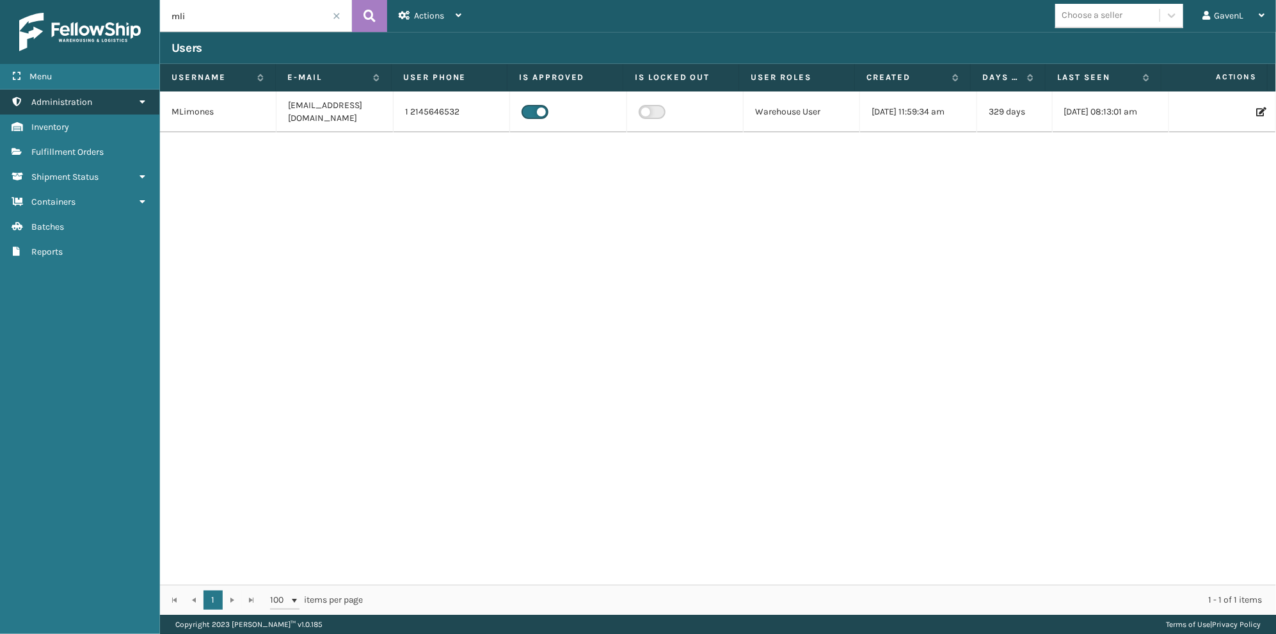
click at [50, 90] on link "Administration" at bounding box center [79, 102] width 159 height 25
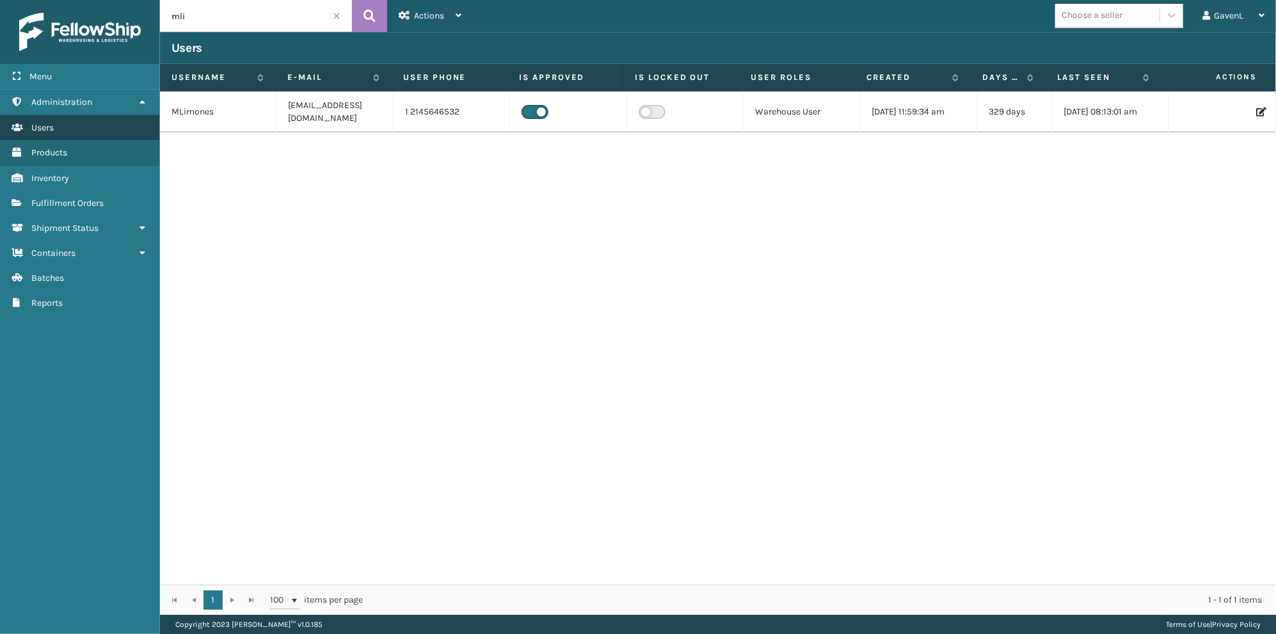
click at [51, 123] on span "Users" at bounding box center [42, 127] width 22 height 11
